Goal: Entertainment & Leisure: Consume media (video, audio)

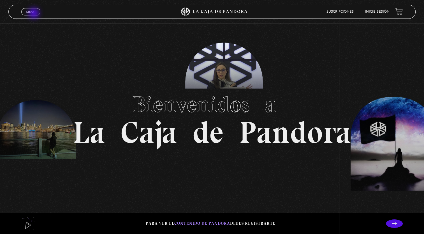
click at [34, 14] on link "Menu Cerrar" at bounding box center [30, 11] width 19 height 7
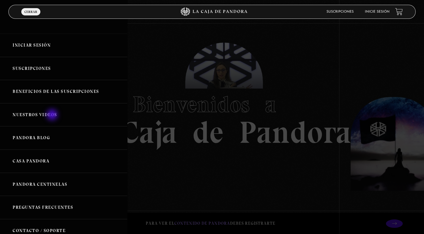
click at [53, 115] on link "Nuestros Videos" at bounding box center [63, 114] width 127 height 23
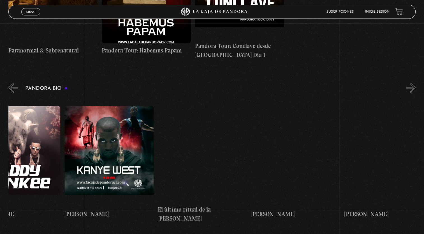
scroll to position [0, 783]
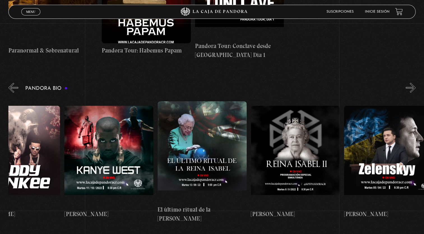
click at [196, 132] on figure at bounding box center [201, 151] width 89 height 101
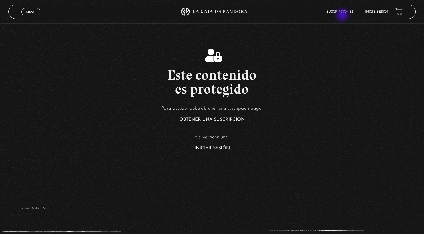
click at [343, 15] on li "Suscripciones" at bounding box center [339, 11] width 27 height 9
click at [380, 11] on link "Inicie sesión" at bounding box center [377, 11] width 25 height 3
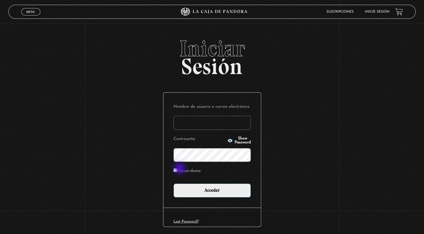
type input "chigapeque@yahoo.com.mx"
click at [180, 169] on label "Recuérdame" at bounding box center [186, 171] width 27 height 9
click at [177, 169] on input "Recuérdame" at bounding box center [175, 170] width 4 height 4
checkbox input "true"
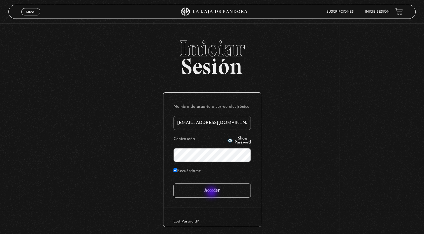
click at [212, 192] on input "Acceder" at bounding box center [211, 190] width 77 height 14
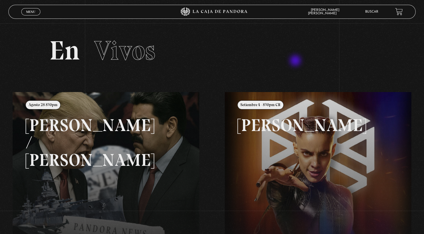
click at [31, 13] on span "Menu" at bounding box center [30, 11] width 9 height 3
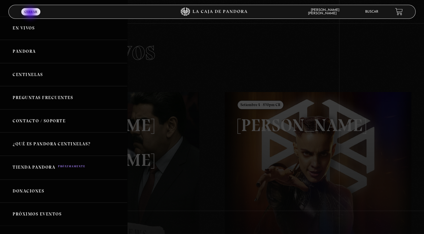
scroll to position [8, 0]
click at [34, 50] on link "Pandora" at bounding box center [63, 50] width 127 height 23
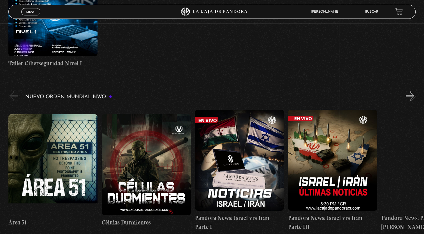
scroll to position [344, 0]
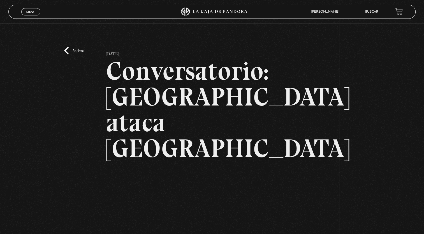
click at [64, 41] on div "Volver 27 abril, 2024 Conversatorio: Irán ataca Israel WhatsApp Twitter Messeng…" at bounding box center [212, 168] width 424 height 291
click at [71, 54] on link "Volver" at bounding box center [74, 51] width 21 height 8
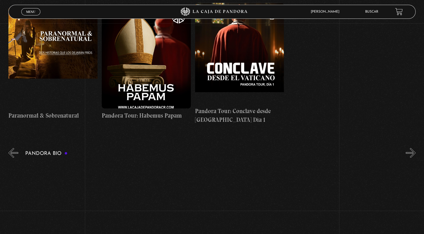
scroll to position [0, 694]
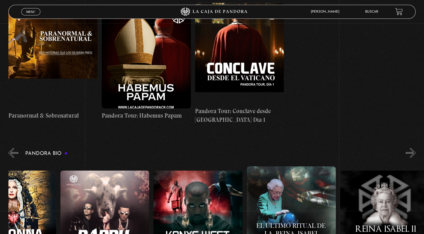
click at [299, 185] on figure at bounding box center [290, 216] width 89 height 101
